Goal: Task Accomplishment & Management: Manage account settings

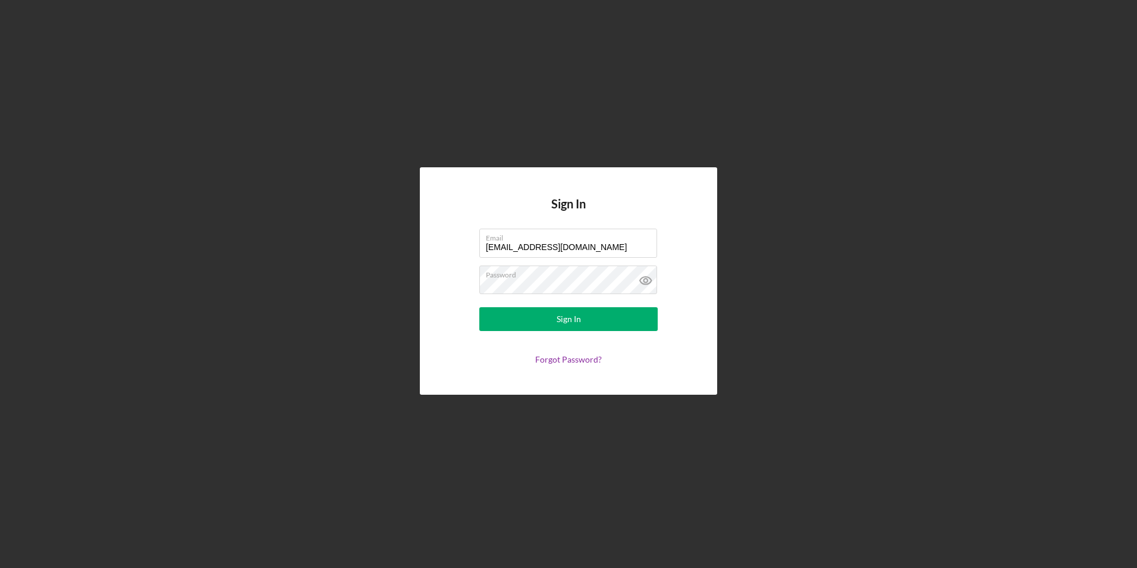
drag, startPoint x: 575, startPoint y: 251, endPoint x: 431, endPoint y: 237, distance: 144.0
click at [431, 237] on div "Sign In Email [EMAIL_ADDRESS][DOMAIN_NAME] Password Sign In Forgot Password?" at bounding box center [568, 280] width 297 height 227
type input "[EMAIL_ADDRESS][DOMAIN_NAME]"
click at [507, 325] on button "Sign In" at bounding box center [568, 319] width 178 height 24
